Goal: Communication & Community: Connect with others

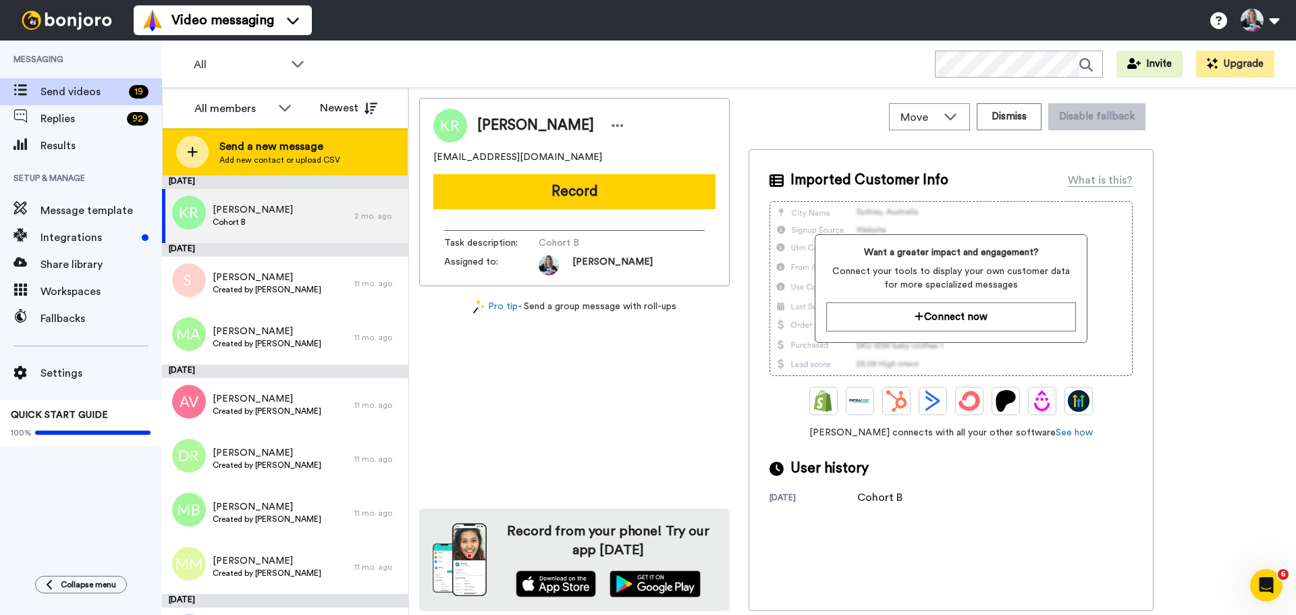
click at [264, 166] on div "Send a new message Add new contact or upload CSV" at bounding box center [285, 151] width 245 height 47
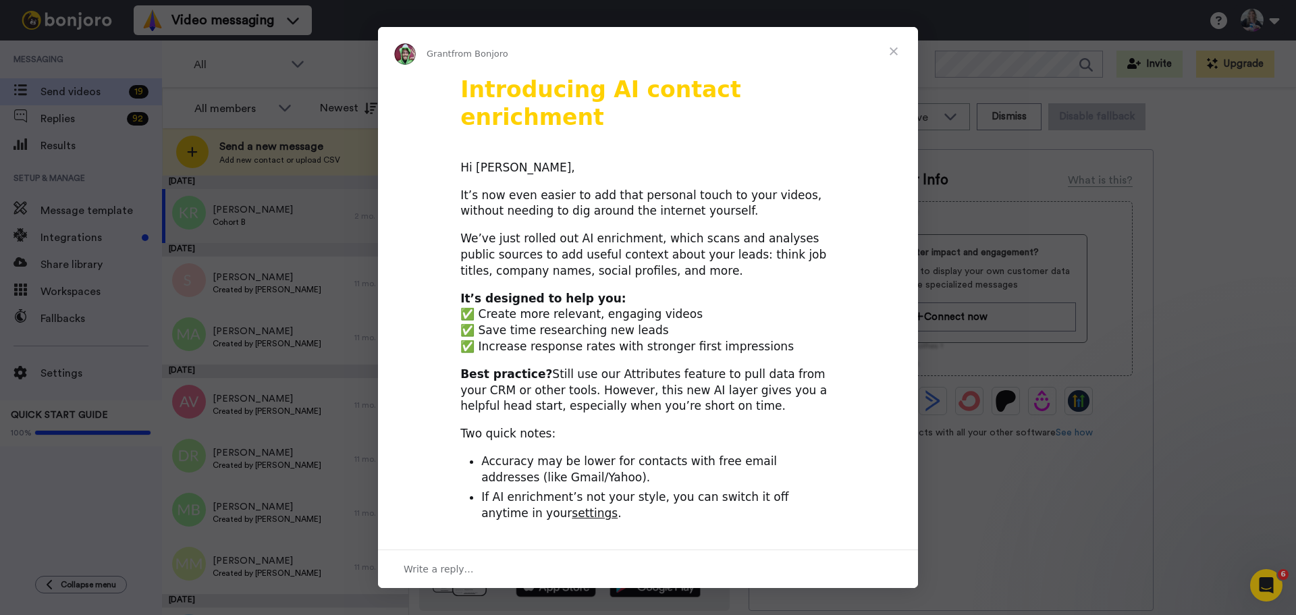
click at [900, 52] on span "Close" at bounding box center [893, 51] width 49 height 49
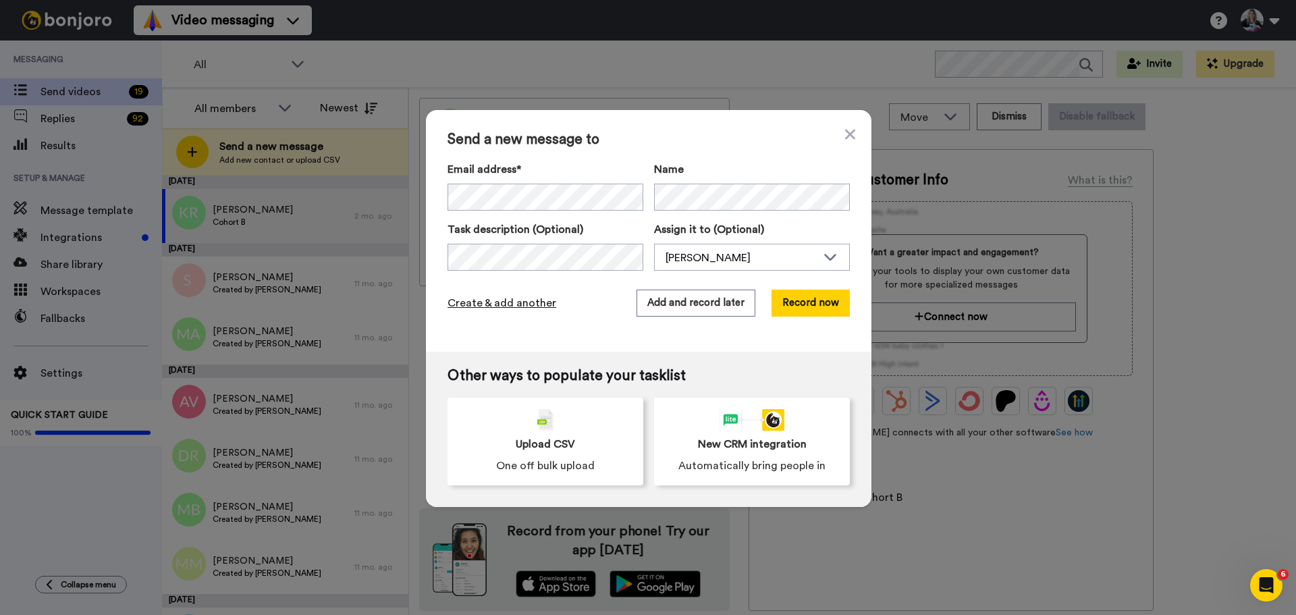
click at [501, 298] on span "Create & add another" at bounding box center [501, 303] width 109 height 16
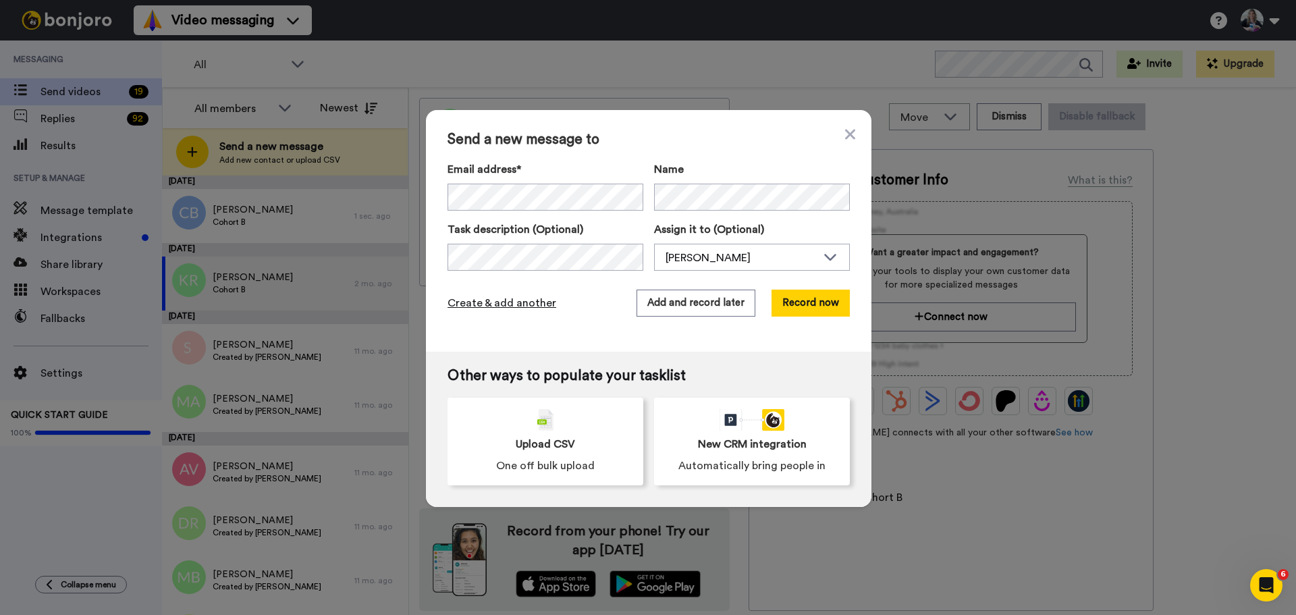
click at [513, 296] on span "Create & add another" at bounding box center [501, 303] width 109 height 16
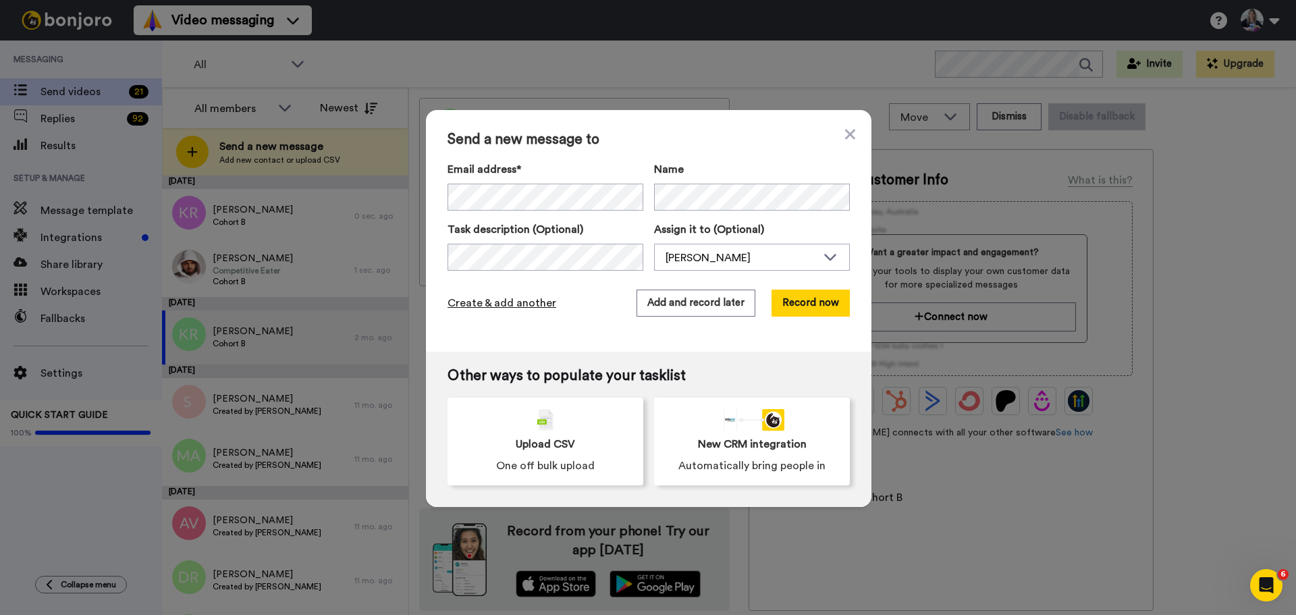
click at [498, 300] on span "Create & add another" at bounding box center [501, 303] width 109 height 16
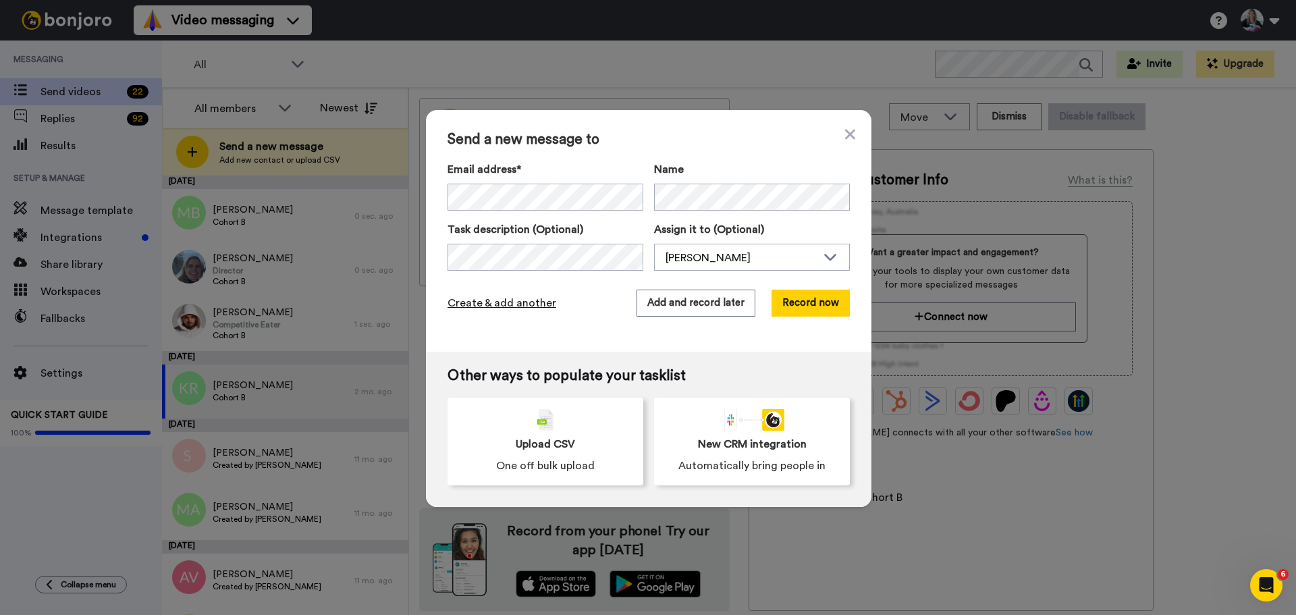
click at [486, 295] on span "Create & add another" at bounding box center [501, 303] width 109 height 16
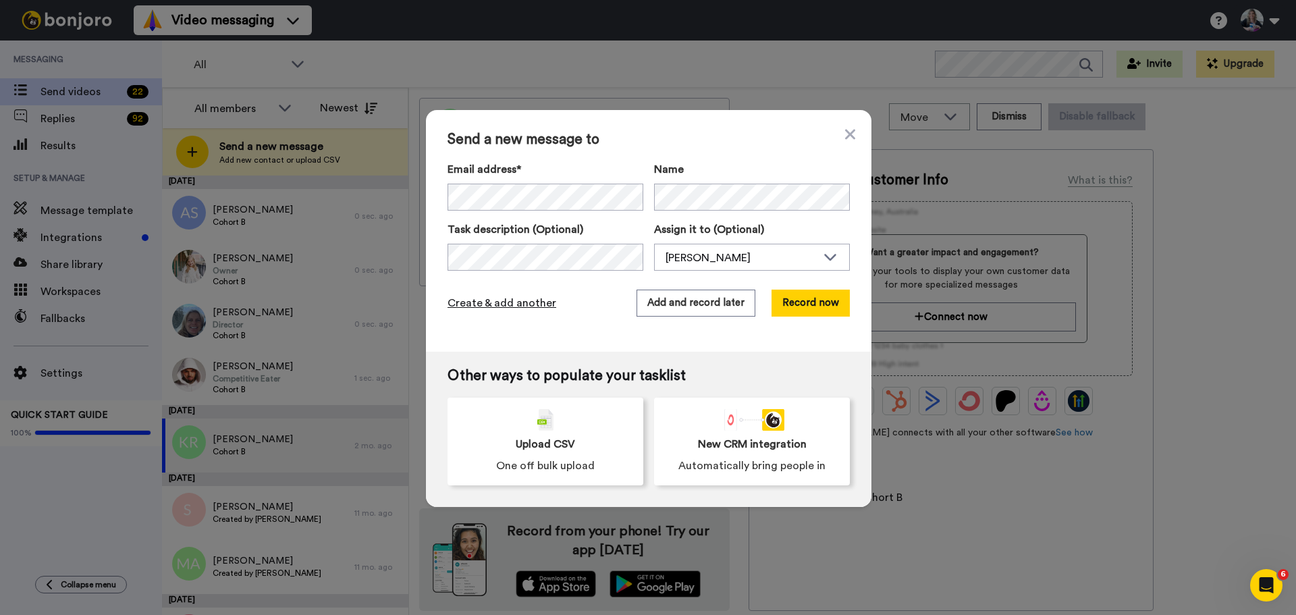
click at [490, 305] on span "Create & add another" at bounding box center [501, 303] width 109 height 16
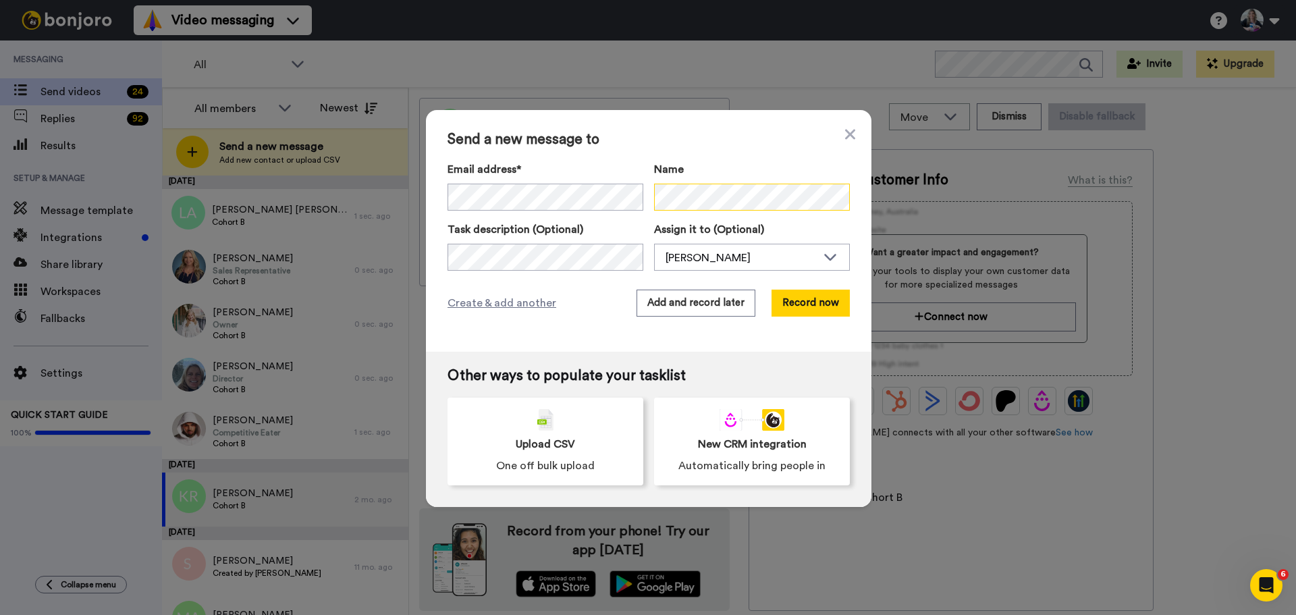
click at [576, 179] on div "Email address* No search result for ‘ [EMAIL_ADDRESS][DOMAIN_NAME] ’ Name" at bounding box center [648, 185] width 402 height 49
click at [476, 298] on span "Create & add another" at bounding box center [501, 303] width 109 height 16
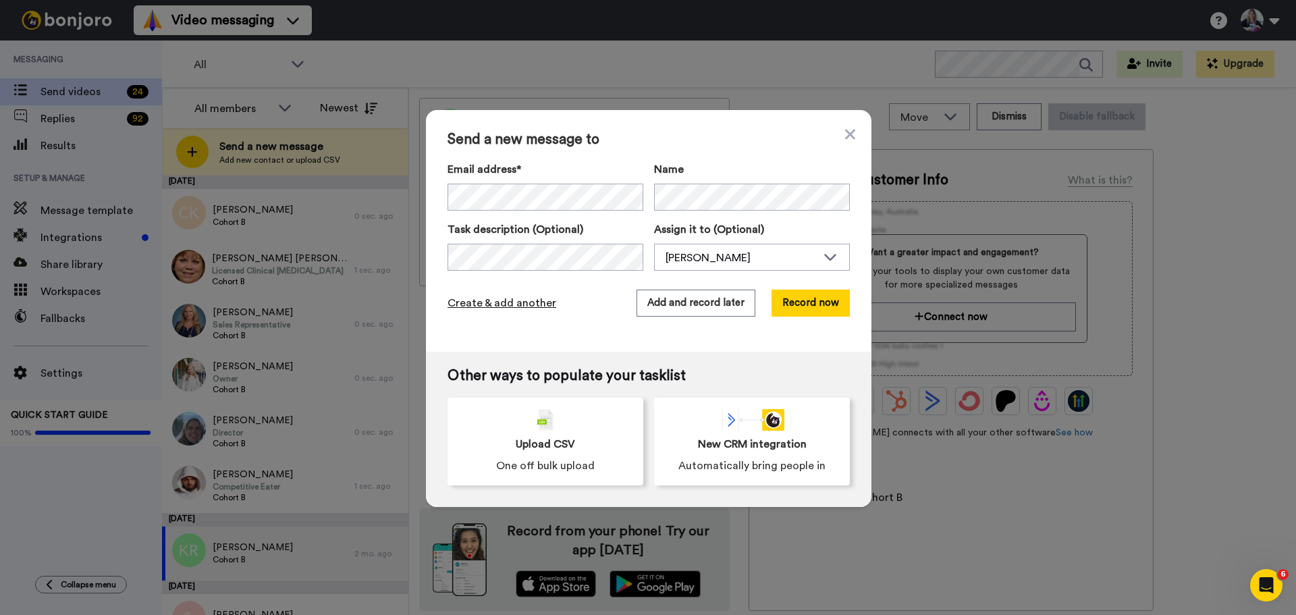
click at [509, 302] on span "Create & add another" at bounding box center [501, 303] width 109 height 16
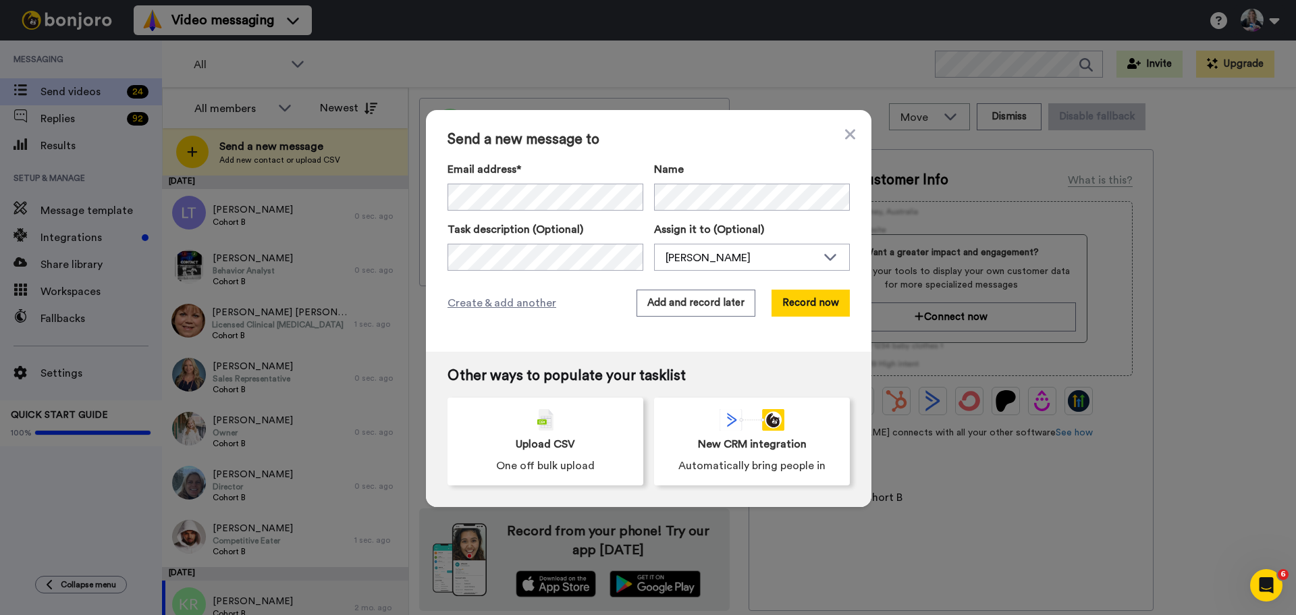
drag, startPoint x: 448, startPoint y: 94, endPoint x: 438, endPoint y: 83, distance: 15.3
click at [448, 94] on div "Send a new message to Email address* [PERSON_NAME] <[EMAIL_ADDRESS][DOMAIN_NAME…" at bounding box center [648, 307] width 1296 height 615
